Goal: Find contact information

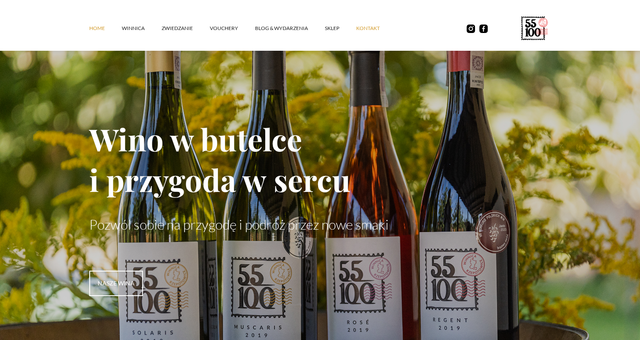
click at [369, 28] on link "kontakt" at bounding box center [376, 28] width 41 height 25
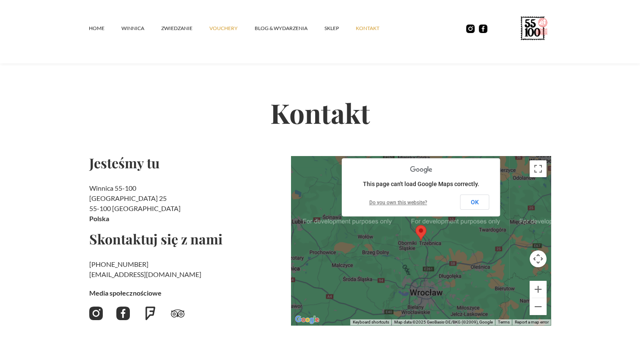
click at [229, 27] on link "vouchery" at bounding box center [231, 28] width 45 height 25
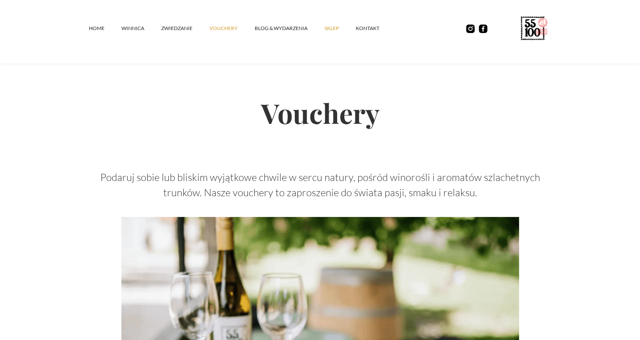
click at [328, 30] on link "SKLEP" at bounding box center [340, 28] width 31 height 25
